Goal: Task Accomplishment & Management: Use online tool/utility

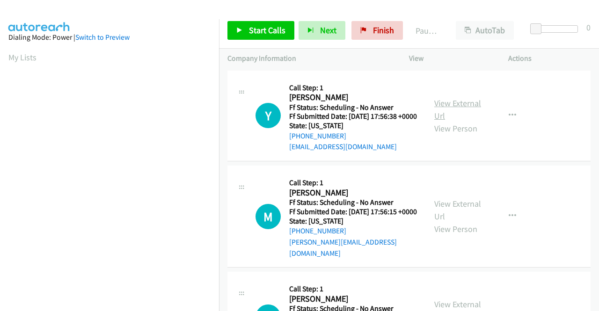
click at [453, 105] on link "View External Url" at bounding box center [458, 109] width 47 height 23
click at [461, 213] on link "View External Url" at bounding box center [458, 210] width 47 height 23
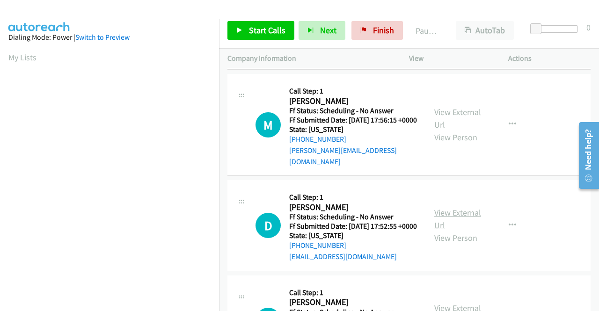
scroll to position [140, 0]
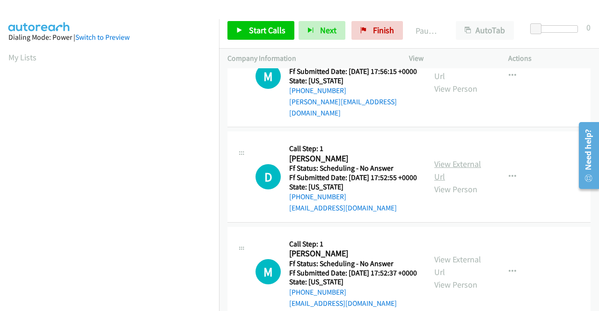
click at [458, 174] on link "View External Url" at bounding box center [458, 170] width 47 height 23
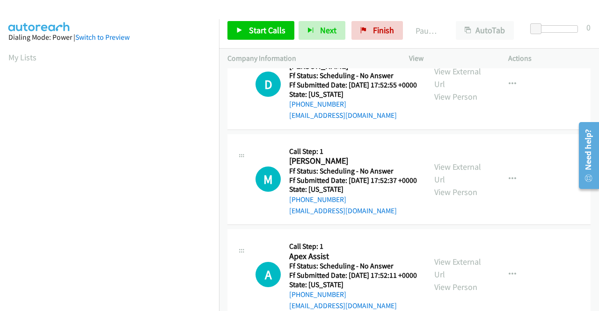
scroll to position [234, 0]
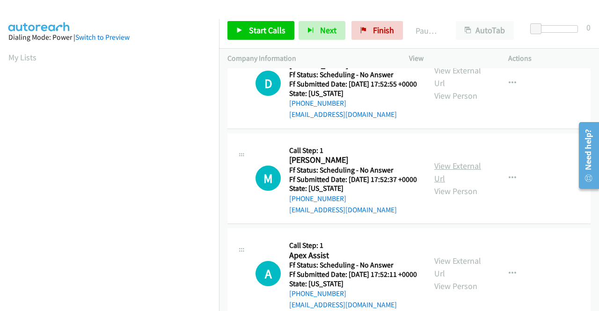
click at [440, 184] on link "View External Url" at bounding box center [458, 172] width 47 height 23
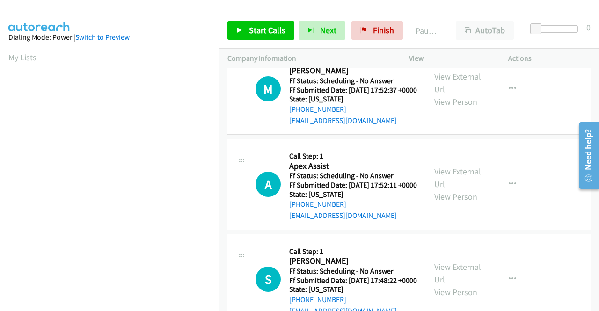
scroll to position [328, 0]
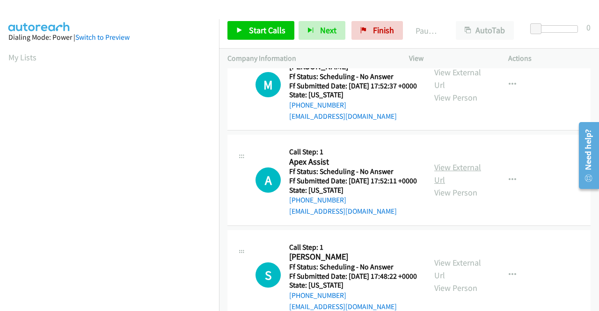
click at [448, 185] on link "View External Url" at bounding box center [458, 173] width 47 height 23
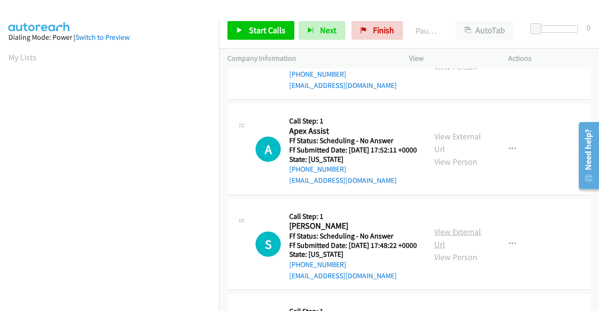
scroll to position [421, 0]
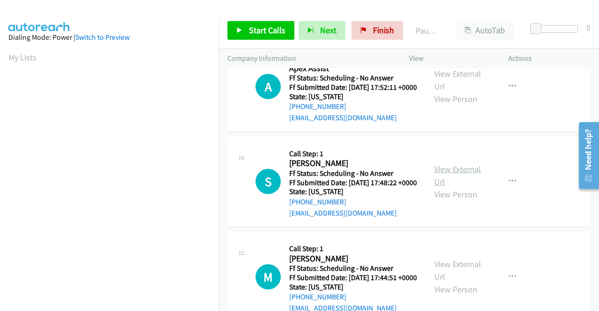
click at [458, 187] on link "View External Url" at bounding box center [458, 175] width 47 height 23
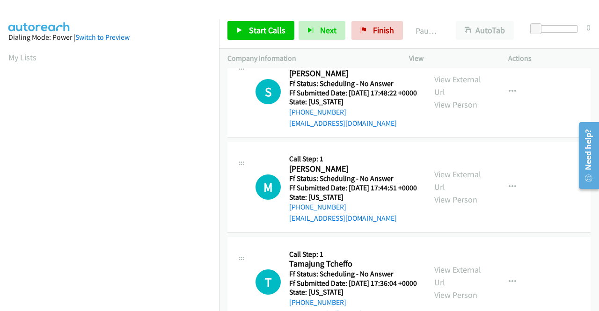
scroll to position [515, 0]
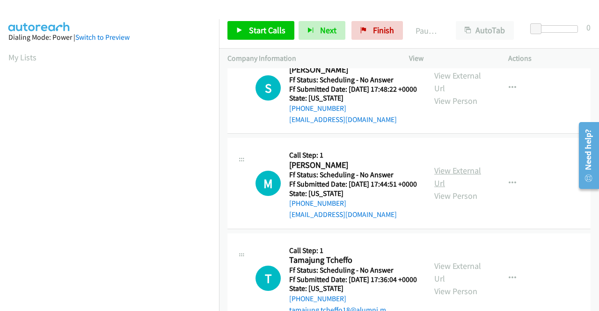
click at [457, 189] on link "View External Url" at bounding box center [458, 176] width 47 height 23
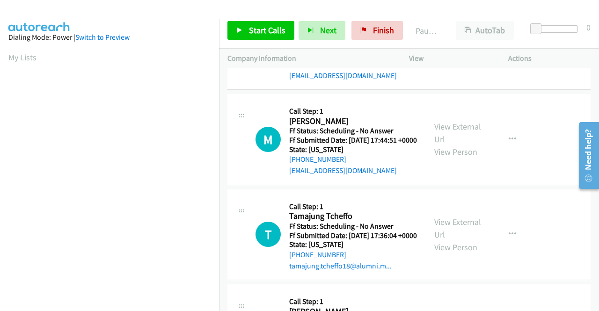
scroll to position [609, 0]
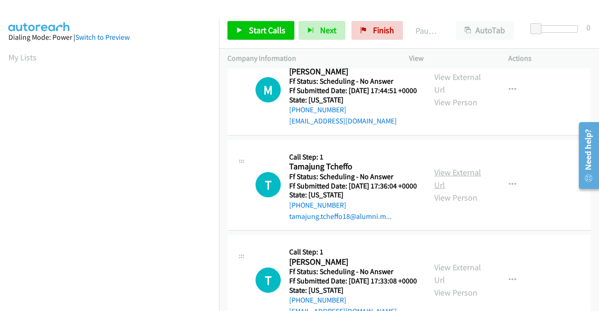
click at [456, 191] on link "View External Url" at bounding box center [458, 178] width 47 height 23
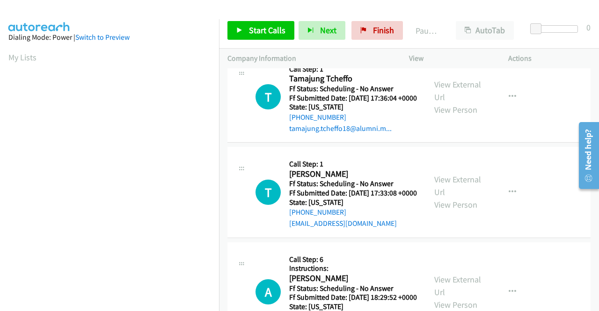
scroll to position [702, 0]
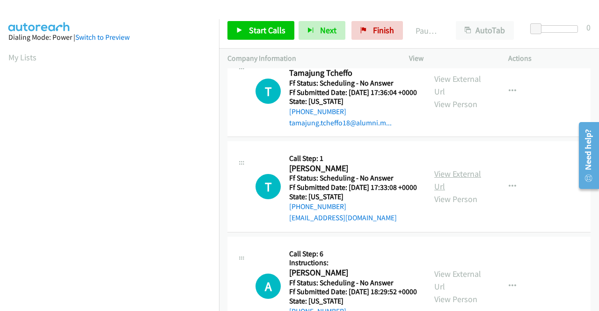
click at [472, 192] on link "View External Url" at bounding box center [458, 180] width 47 height 23
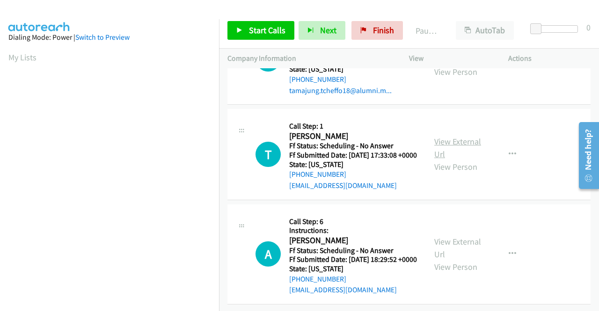
scroll to position [821, 0]
click at [449, 236] on link "View External Url" at bounding box center [458, 247] width 47 height 23
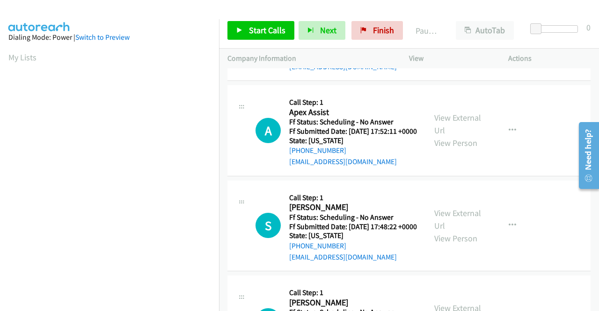
scroll to position [0, 0]
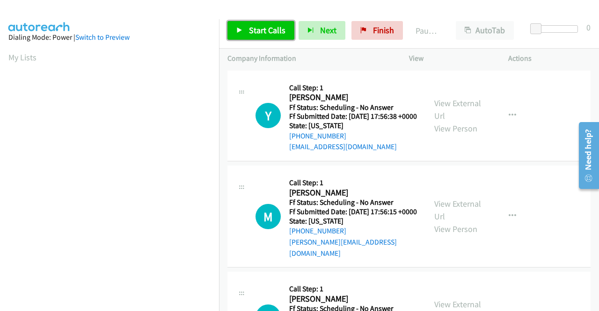
click at [259, 29] on span "Start Calls" at bounding box center [267, 30] width 37 height 11
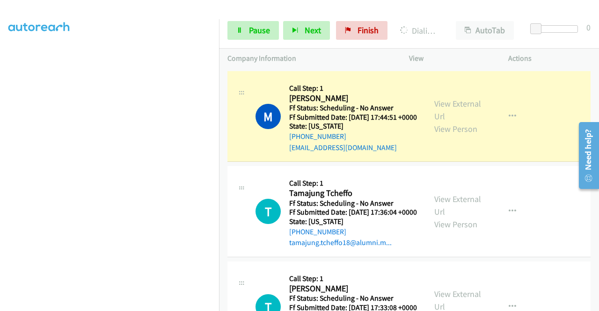
scroll to position [702, 0]
click at [263, 30] on span "Pause" at bounding box center [259, 30] width 21 height 11
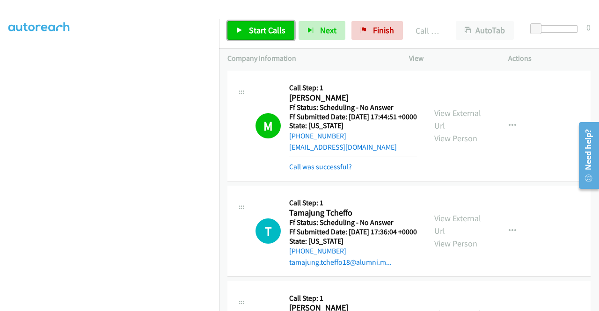
click at [265, 35] on span "Start Calls" at bounding box center [267, 30] width 37 height 11
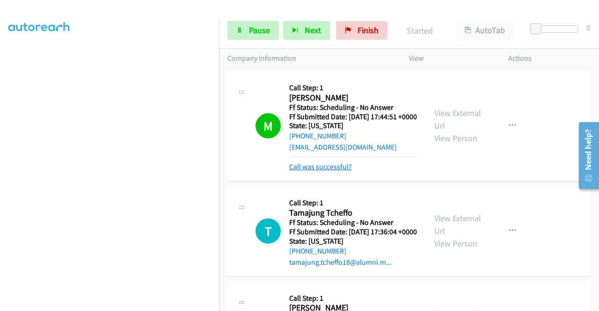
click at [328, 171] on link "Call was successful?" at bounding box center [320, 166] width 63 height 9
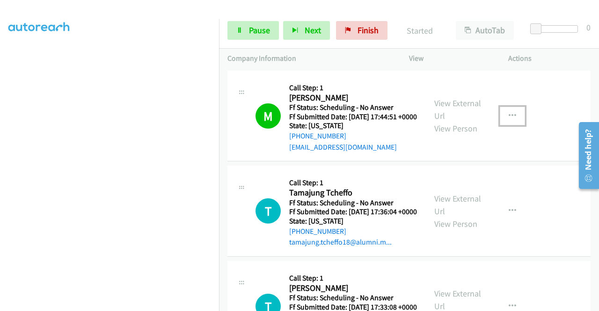
click at [508, 125] on button "button" at bounding box center [512, 116] width 25 height 19
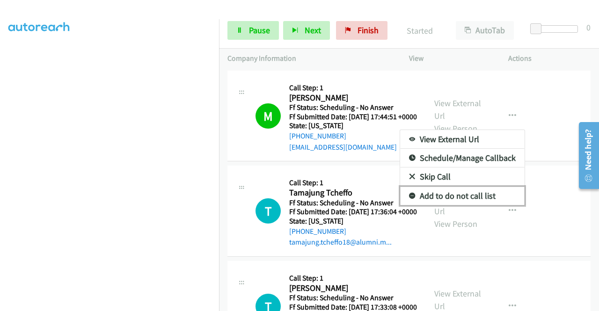
click at [472, 206] on link "Add to do not call list" at bounding box center [462, 196] width 125 height 19
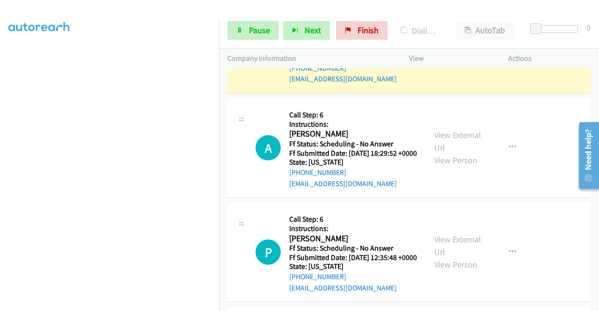
scroll to position [983, 0]
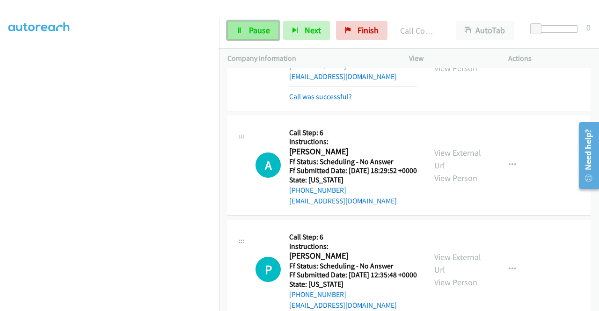
click at [261, 33] on span "Pause" at bounding box center [259, 30] width 21 height 11
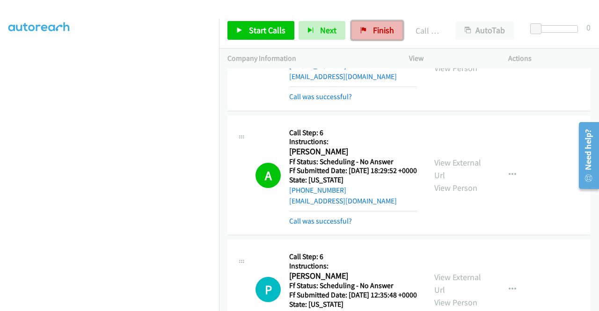
click at [380, 31] on span "Finish" at bounding box center [383, 30] width 21 height 11
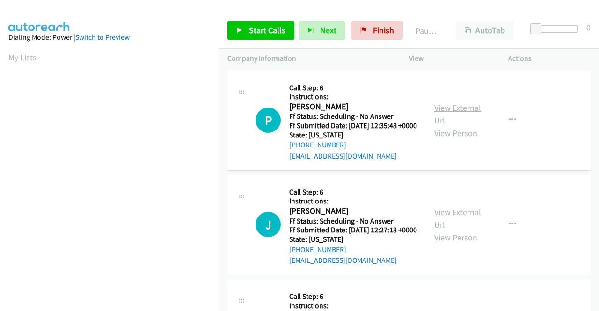
click at [451, 112] on link "View External Url" at bounding box center [458, 114] width 47 height 23
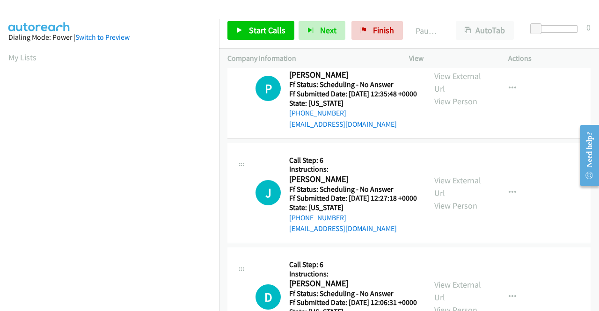
scroll to position [47, 0]
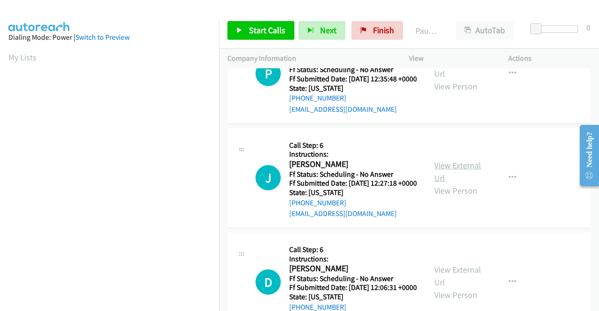
click at [459, 174] on link "View External Url" at bounding box center [458, 171] width 47 height 23
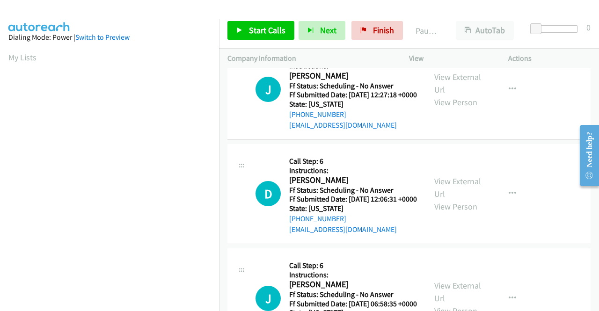
scroll to position [140, 0]
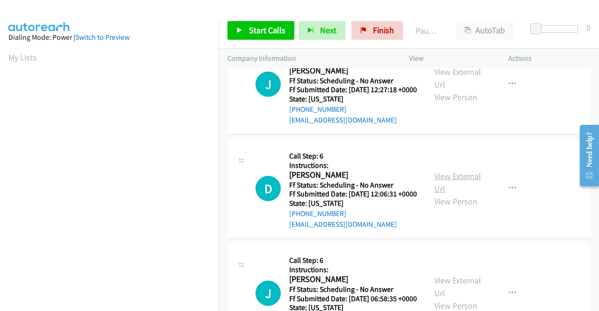
click at [445, 194] on link "View External Url" at bounding box center [458, 182] width 47 height 23
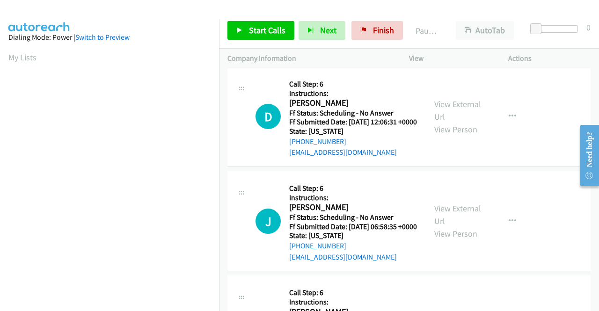
scroll to position [281, 0]
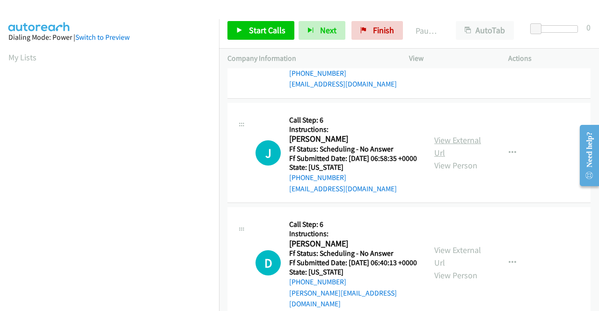
click at [461, 158] on link "View External Url" at bounding box center [458, 146] width 47 height 23
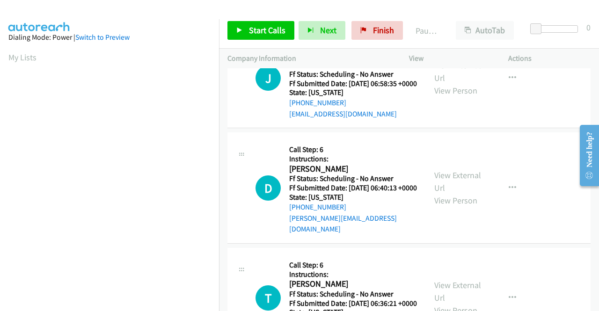
scroll to position [375, 0]
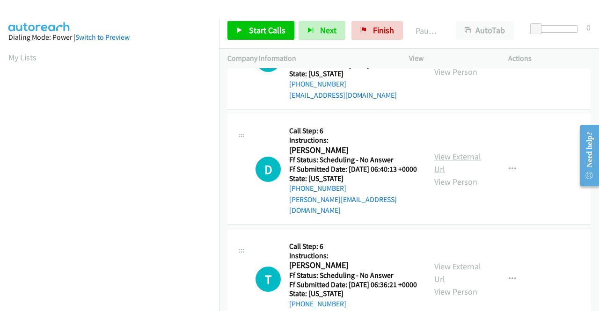
click at [451, 175] on link "View External Url" at bounding box center [458, 162] width 47 height 23
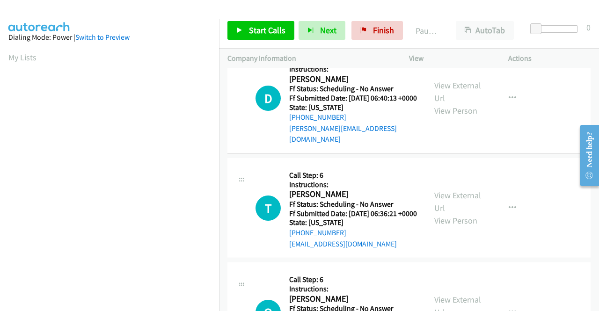
scroll to position [468, 0]
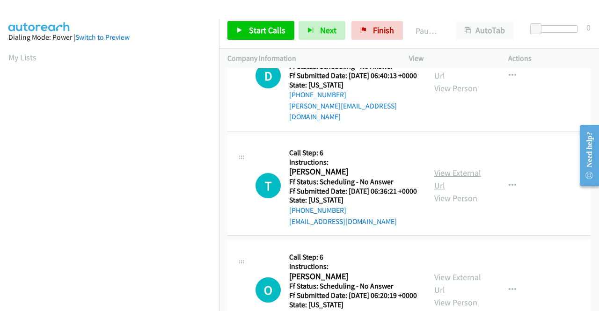
click at [446, 191] on link "View External Url" at bounding box center [458, 179] width 47 height 23
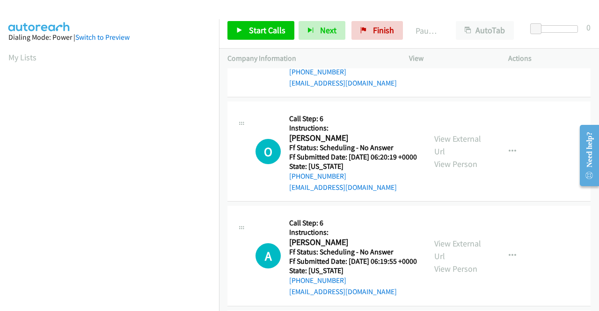
scroll to position [609, 0]
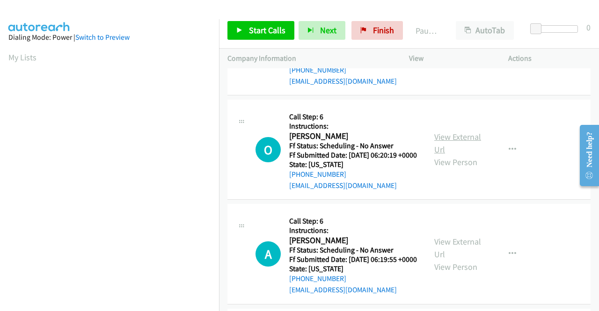
click at [443, 155] on link "View External Url" at bounding box center [458, 143] width 47 height 23
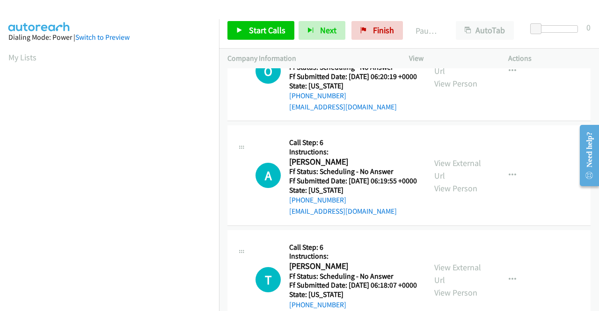
scroll to position [702, 0]
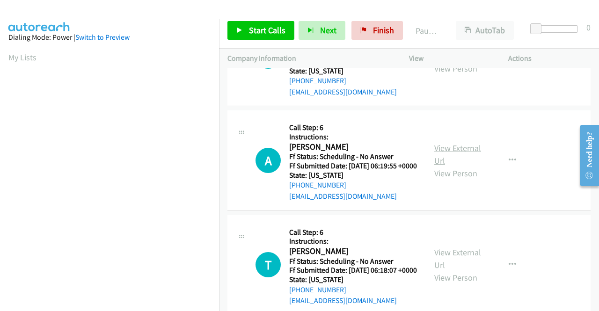
click at [446, 166] on link "View External Url" at bounding box center [458, 154] width 47 height 23
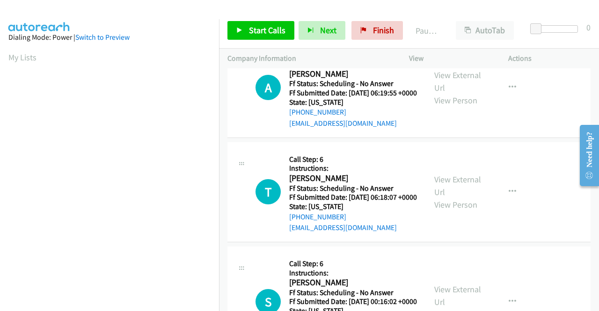
scroll to position [796, 0]
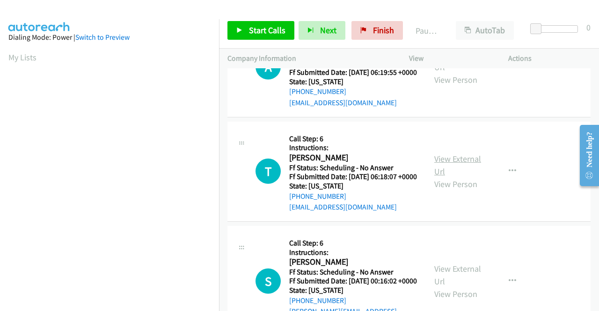
click at [443, 177] on link "View External Url" at bounding box center [458, 165] width 47 height 23
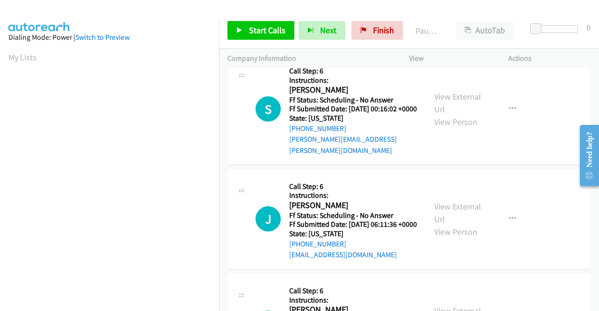
scroll to position [983, 0]
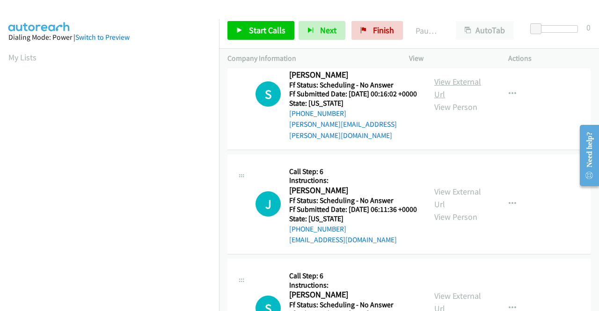
click at [448, 100] on link "View External Url" at bounding box center [458, 87] width 47 height 23
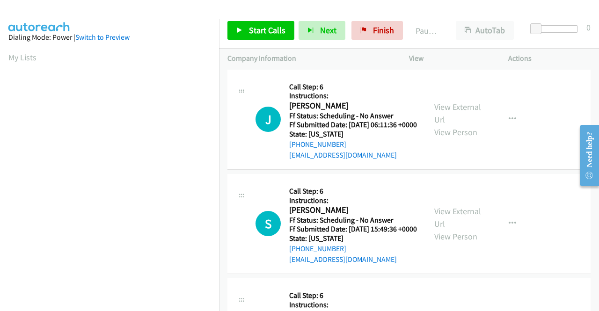
scroll to position [1077, 0]
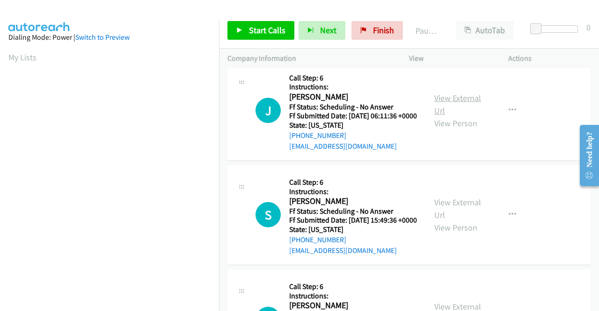
click at [442, 116] on link "View External Url" at bounding box center [458, 104] width 47 height 23
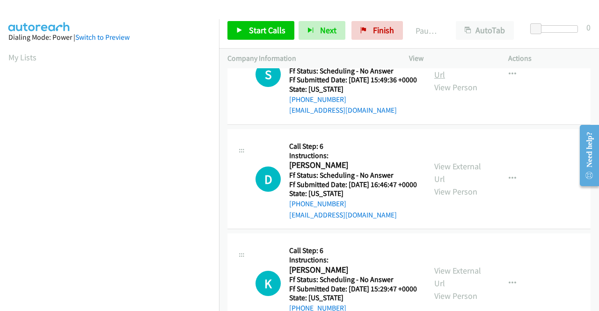
click at [447, 80] on link "View External Url" at bounding box center [458, 68] width 47 height 23
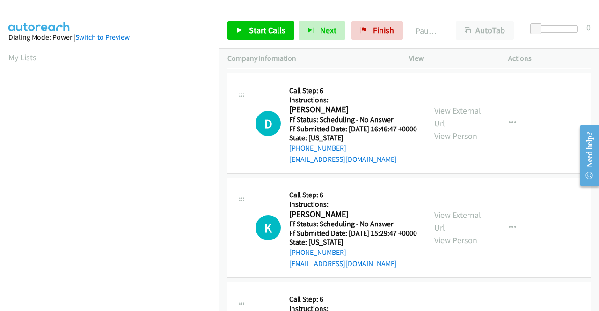
scroll to position [1311, 0]
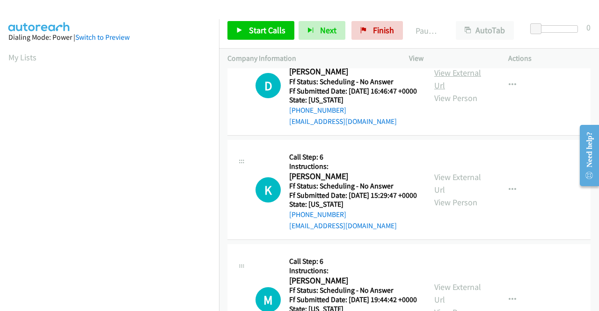
click at [450, 91] on link "View External Url" at bounding box center [458, 78] width 47 height 23
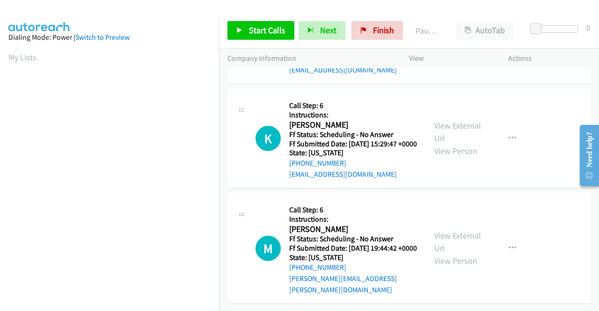
scroll to position [1405, 0]
click at [442, 144] on link "View External Url" at bounding box center [458, 131] width 47 height 23
click at [442, 230] on link "View External Url" at bounding box center [458, 241] width 47 height 23
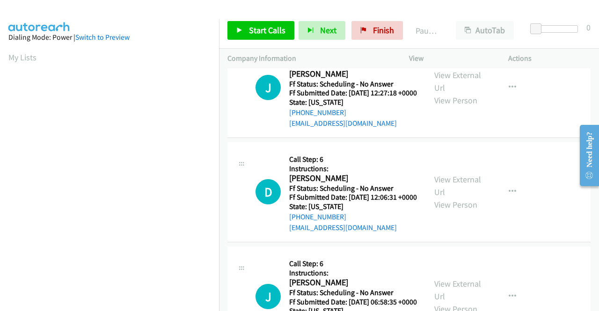
scroll to position [0, 0]
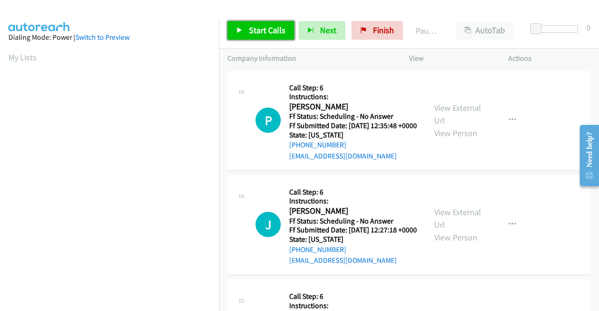
click at [269, 34] on span "Start Calls" at bounding box center [267, 30] width 37 height 11
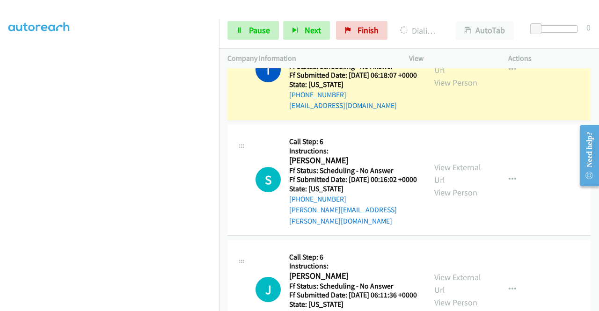
scroll to position [1077, 0]
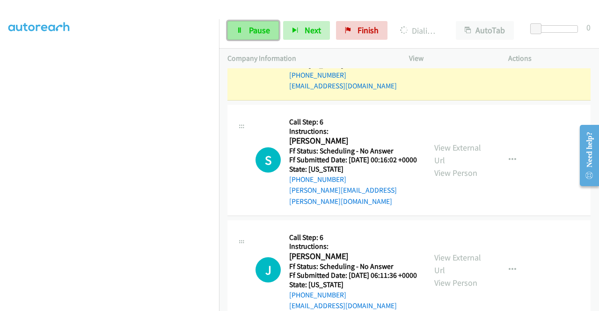
click at [247, 24] on link "Pause" at bounding box center [254, 30] width 52 height 19
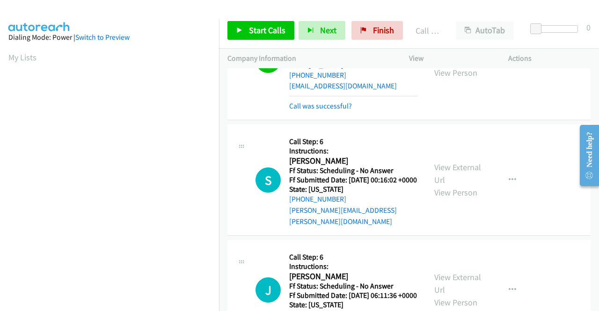
scroll to position [214, 0]
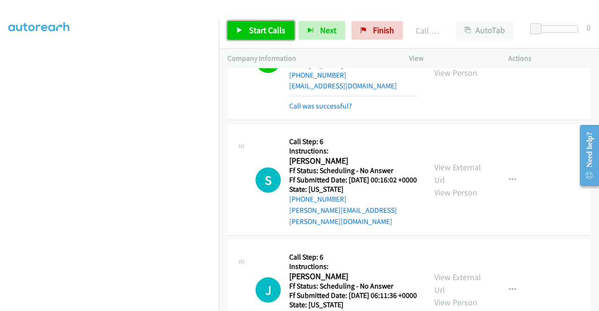
click at [273, 32] on span "Start Calls" at bounding box center [267, 30] width 37 height 11
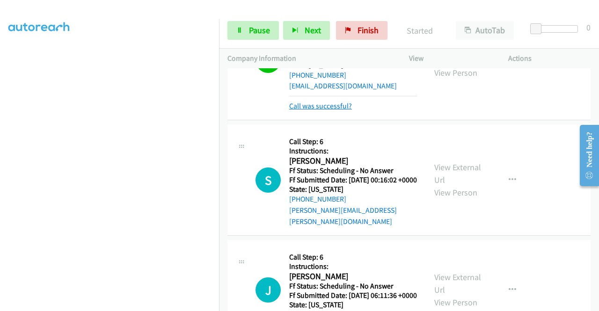
click at [328, 111] on link "Call was successful?" at bounding box center [320, 106] width 63 height 9
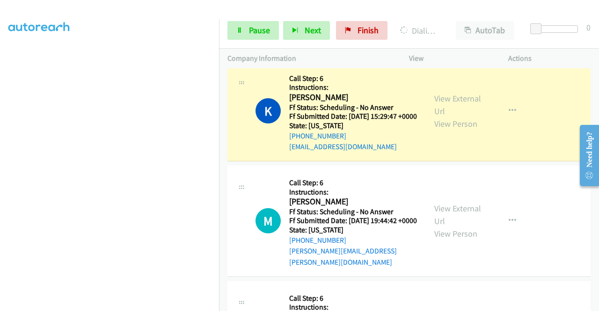
scroll to position [1686, 0]
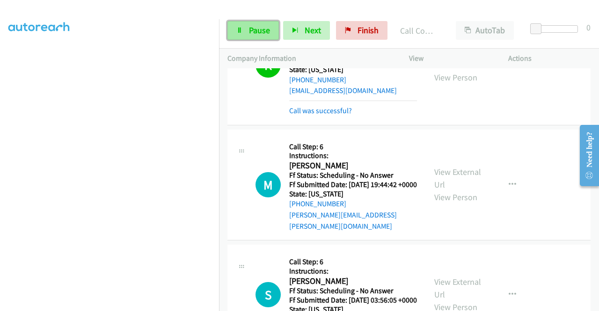
click at [269, 29] on span "Pause" at bounding box center [259, 30] width 21 height 11
click at [249, 27] on span "Pause" at bounding box center [259, 30] width 21 height 11
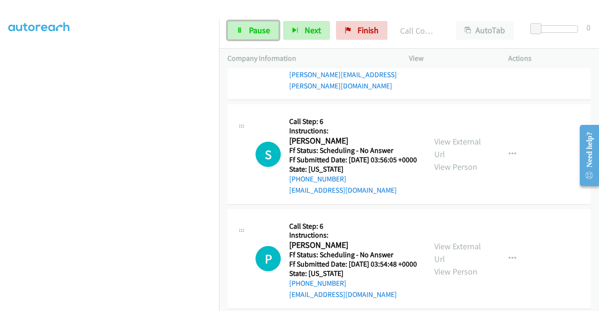
scroll to position [214, 0]
click at [261, 31] on span "Pause" at bounding box center [259, 30] width 21 height 11
click at [252, 31] on span "Pause" at bounding box center [259, 30] width 21 height 11
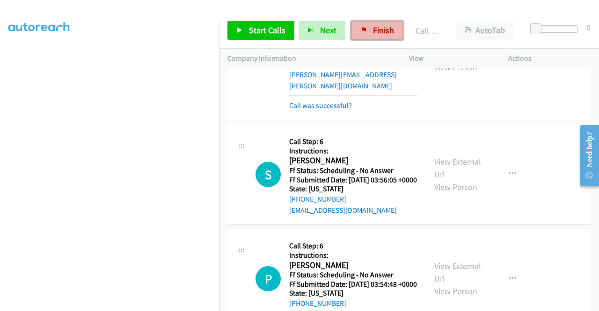
click at [381, 29] on span "Finish" at bounding box center [383, 30] width 21 height 11
